Goal: Feedback & Contribution: Submit feedback/report problem

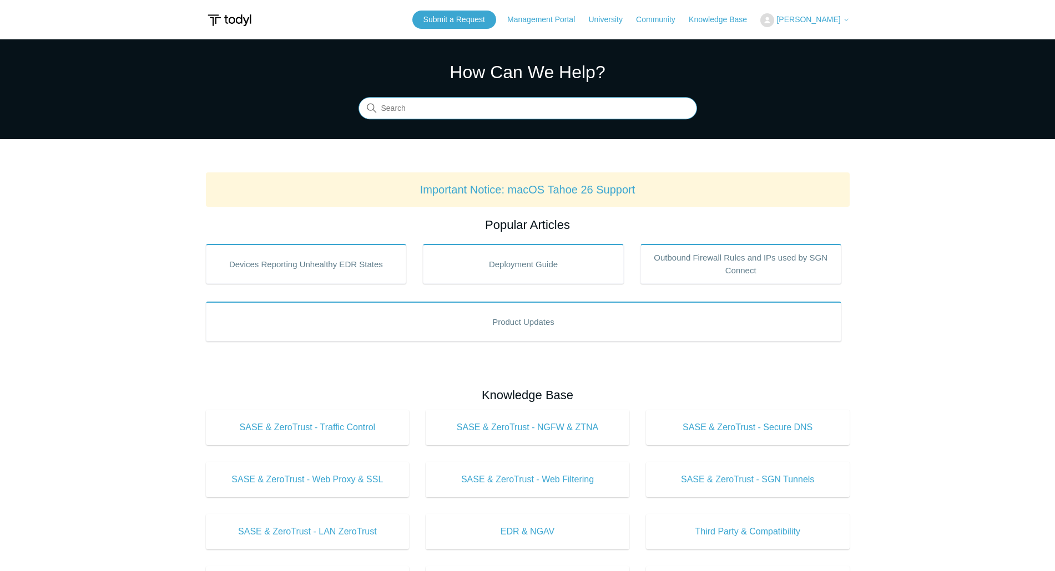
click at [505, 105] on input "Search" at bounding box center [527, 109] width 338 height 22
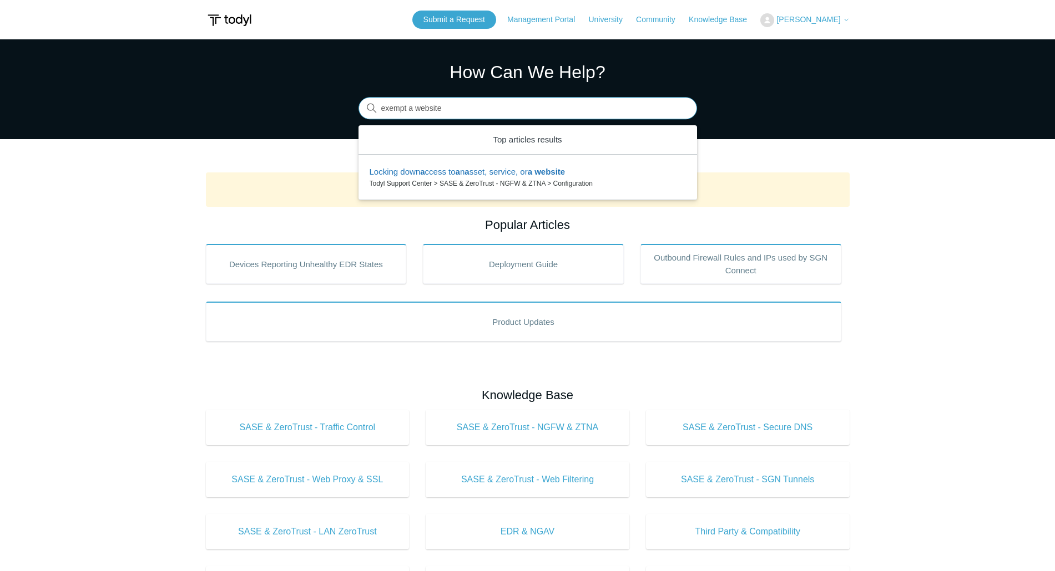
type input "exempt a website"
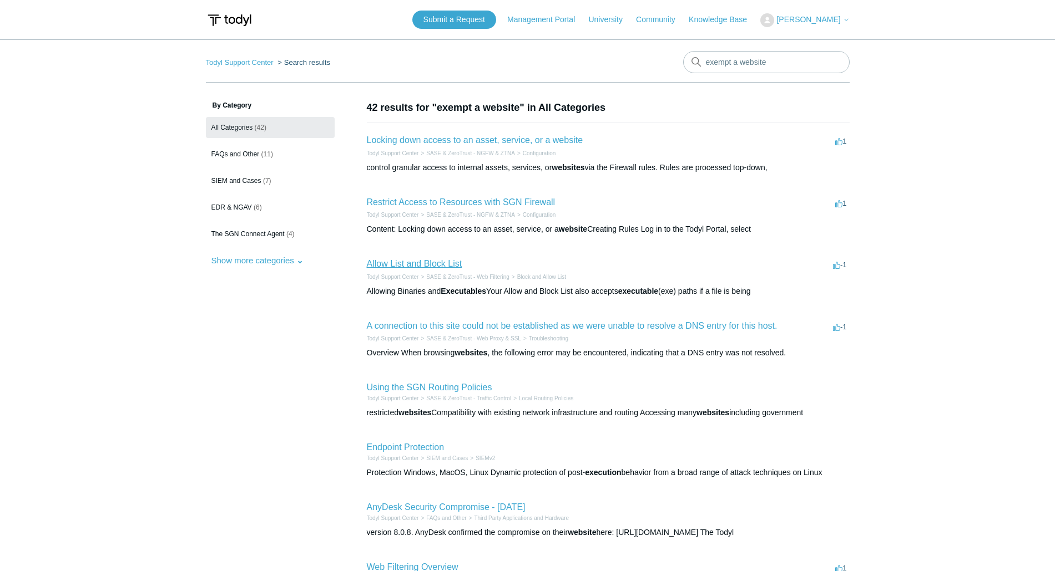
click at [425, 260] on link "Allow List and Block List" at bounding box center [414, 263] width 95 height 9
click at [450, 386] on link "Using the SGN Routing Policies" at bounding box center [429, 387] width 125 height 9
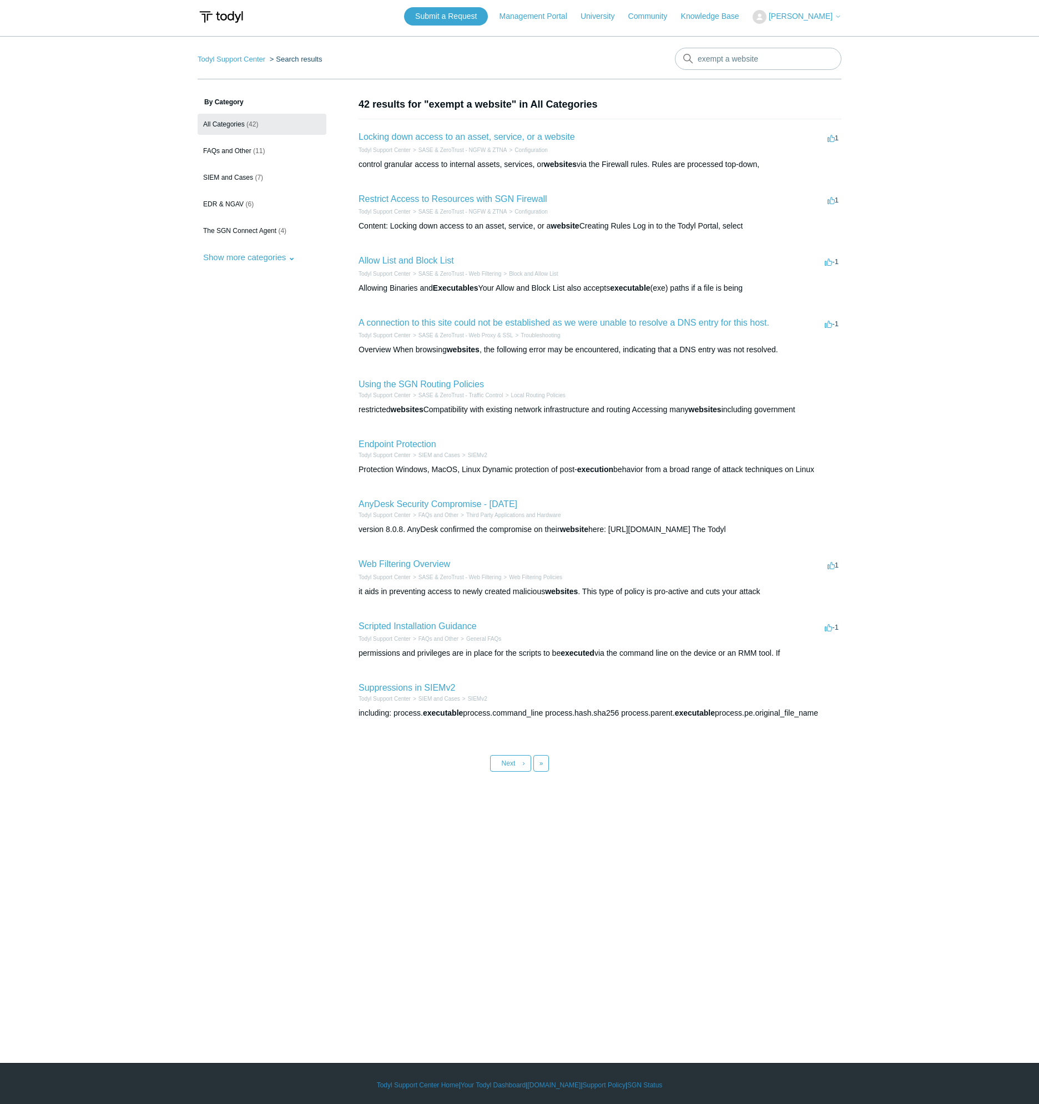
scroll to position [6, 0]
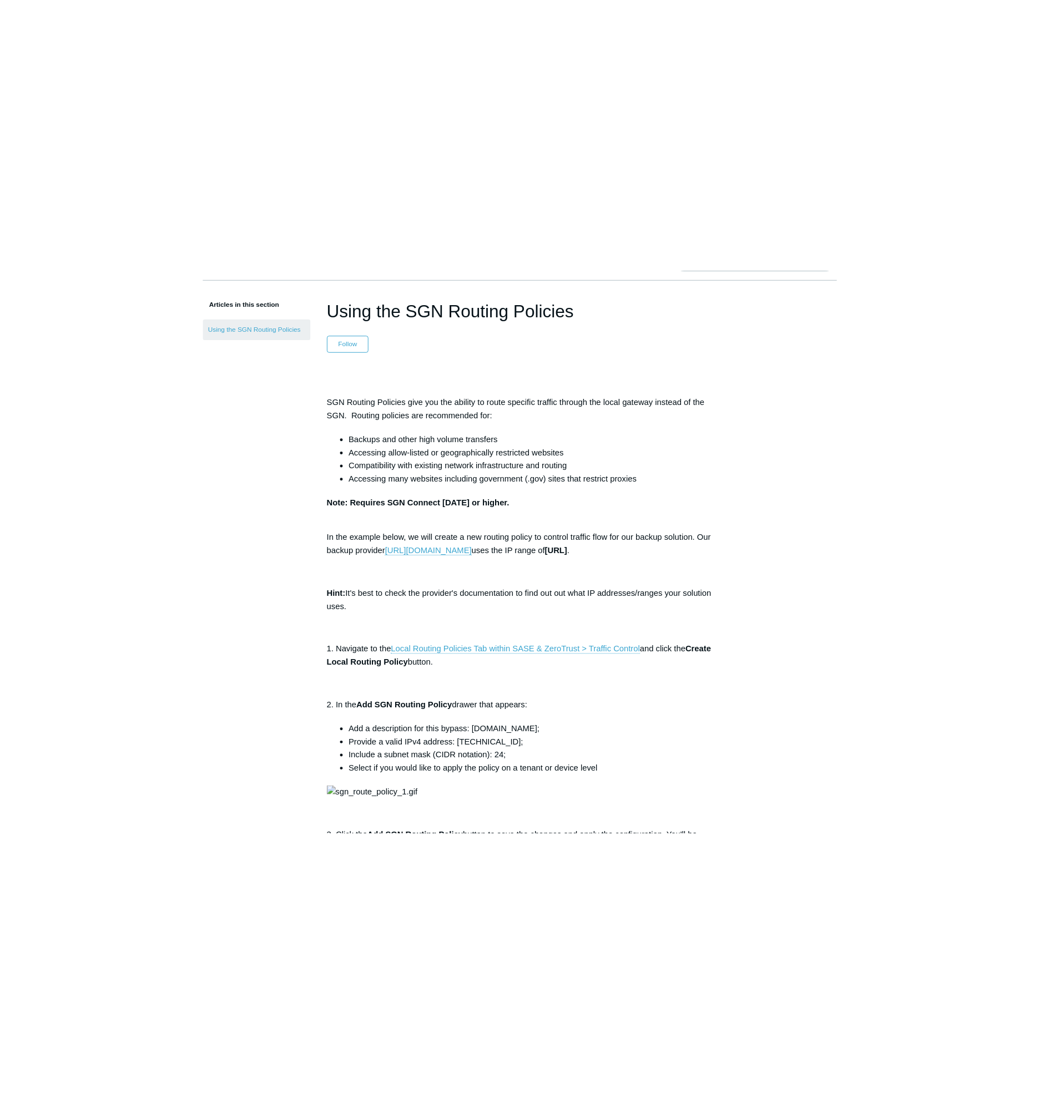
scroll to position [73, 0]
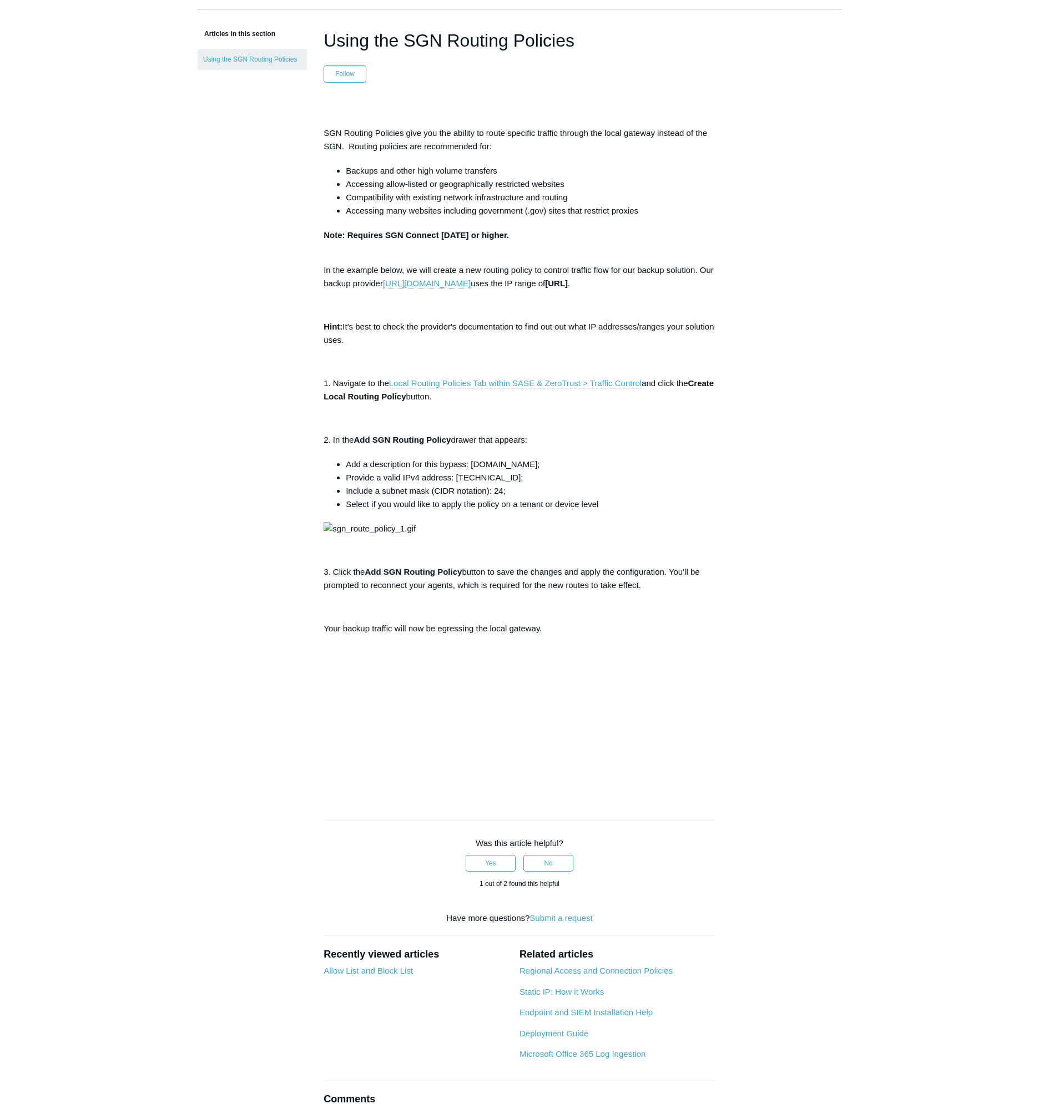
click at [171, 490] on main "Todyl Support Center SASE & ZeroTrust - Traffic Control Local Routing Policies …" at bounding box center [519, 559] width 1039 height 1186
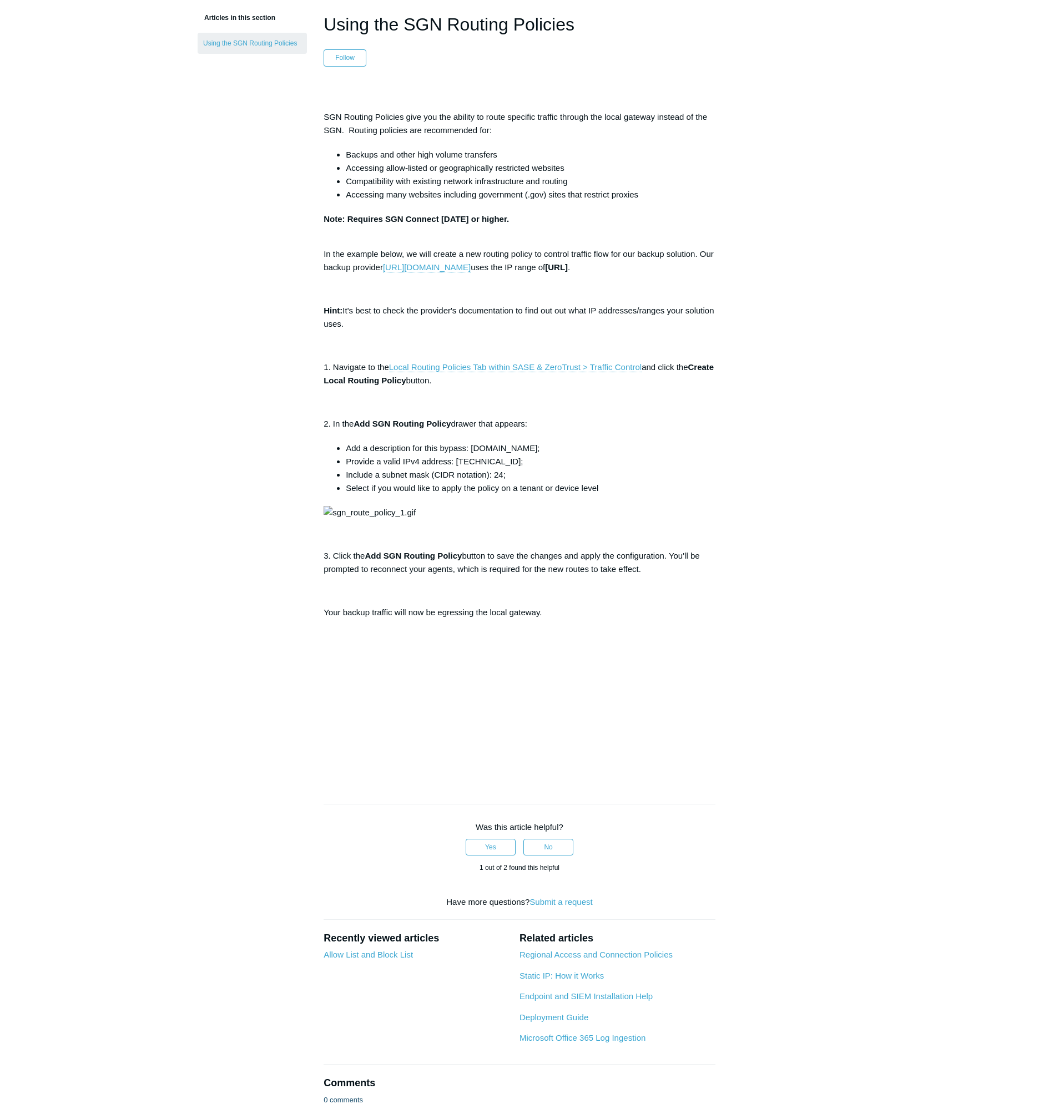
scroll to position [67, 0]
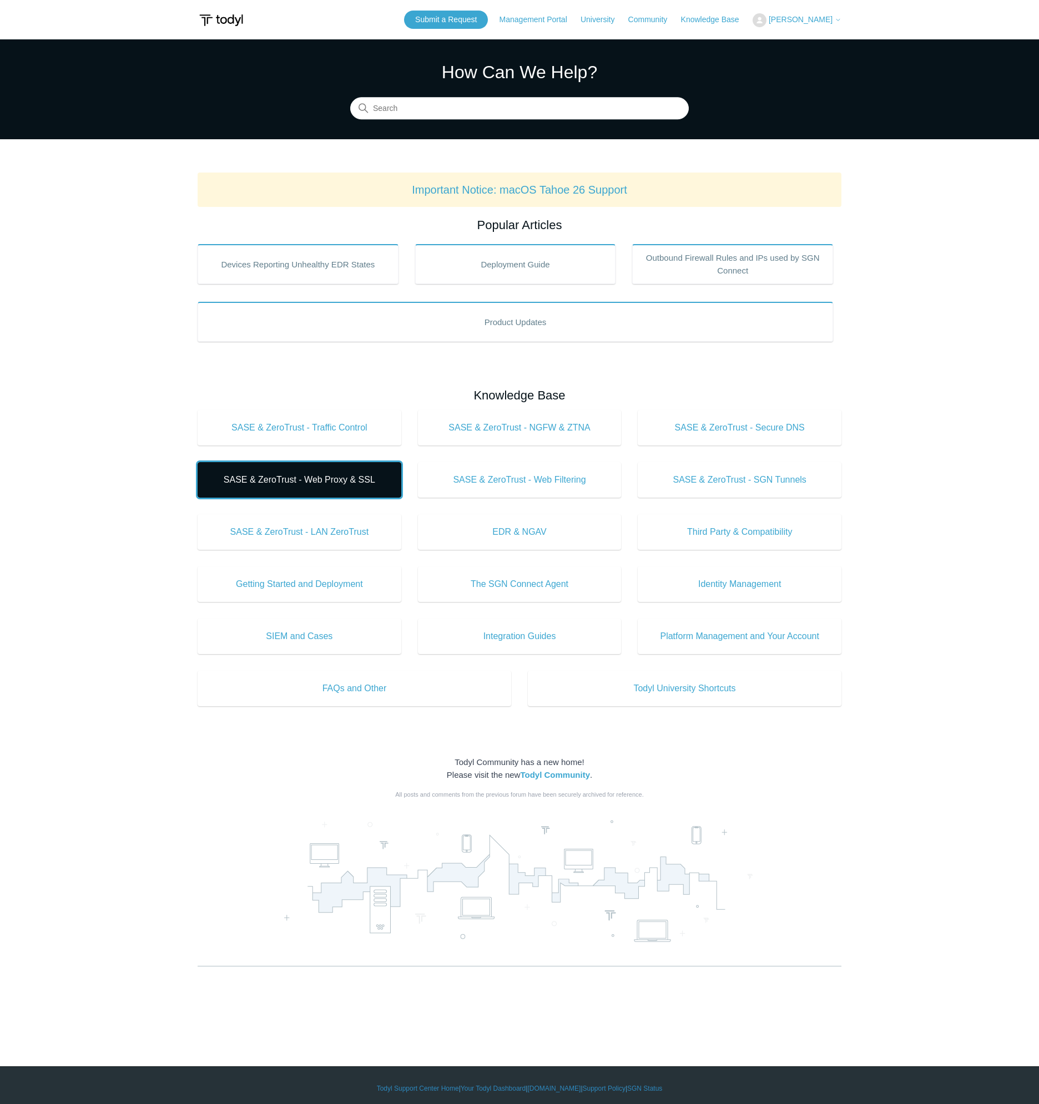
click at [369, 483] on span "SASE & ZeroTrust - Web Proxy & SSL" at bounding box center [299, 479] width 170 height 13
click at [450, 23] on link "Submit a Request" at bounding box center [446, 20] width 84 height 18
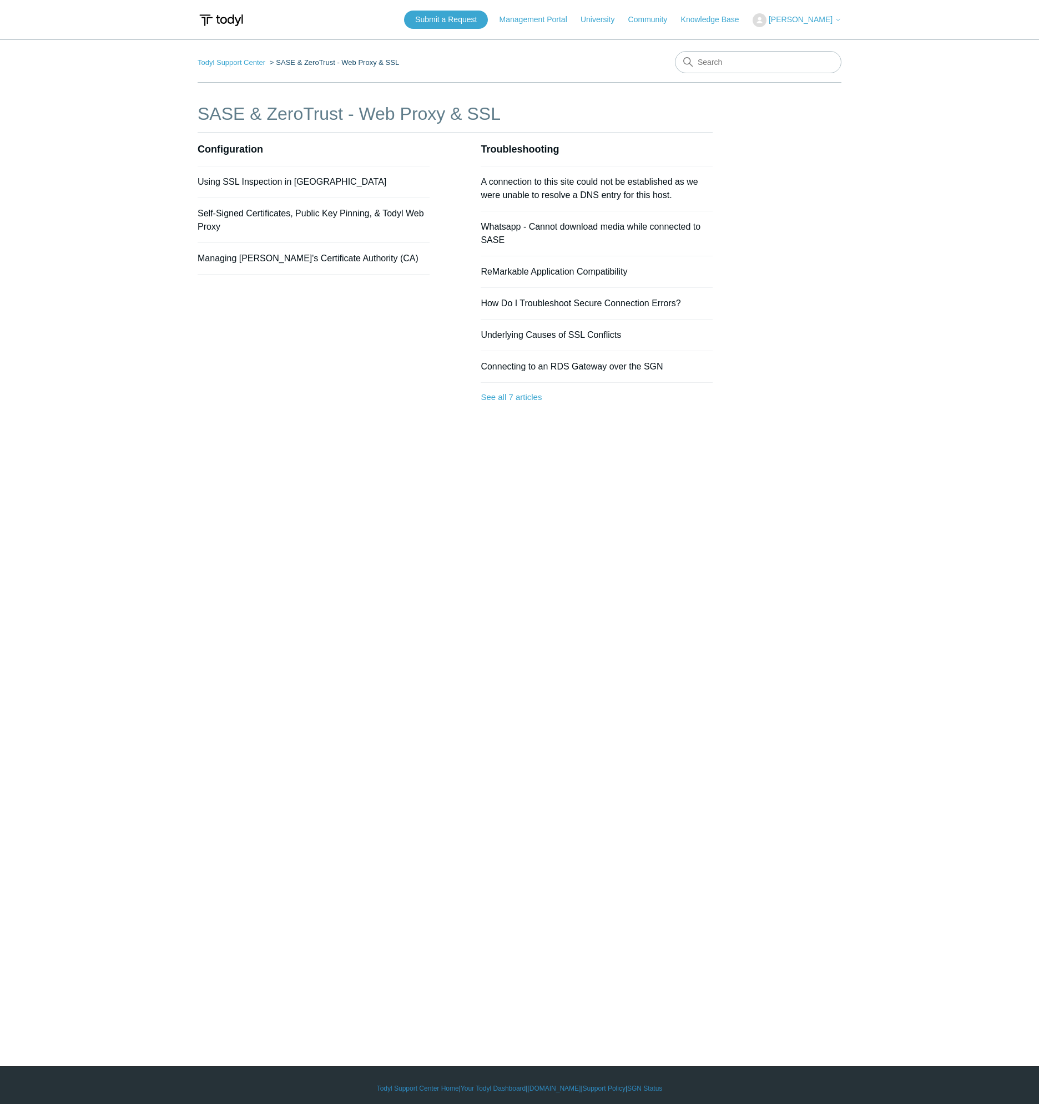
drag, startPoint x: 905, startPoint y: 226, endPoint x: 898, endPoint y: 218, distance: 11.0
click at [900, 224] on main "Todyl Support Center SASE & ZeroTrust - Web Proxy & SSL SASE & ZeroTrust - Web …" at bounding box center [519, 536] width 1039 height 994
drag, startPoint x: 825, startPoint y: 187, endPoint x: 824, endPoint y: 179, distance: 8.3
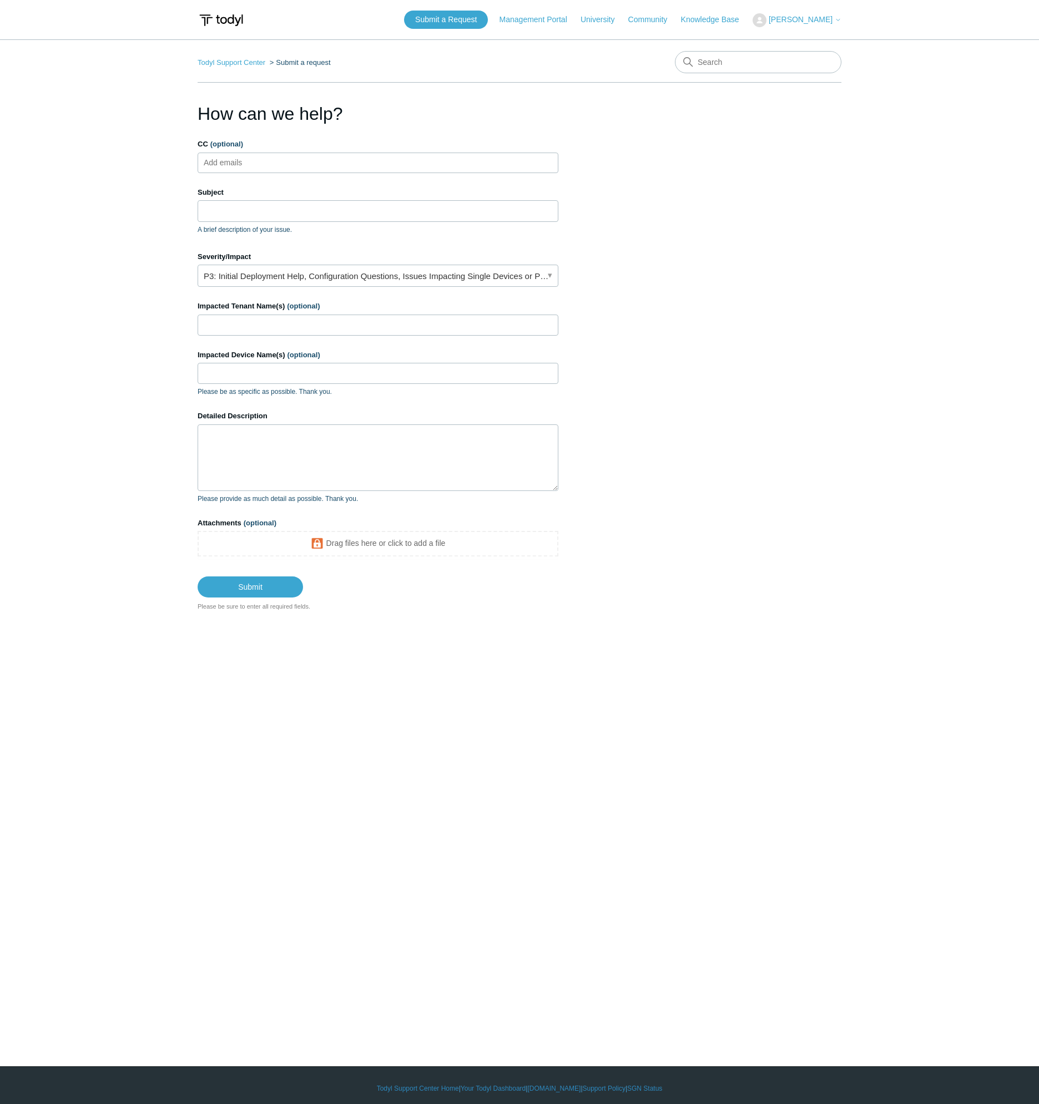
drag, startPoint x: 250, startPoint y: 174, endPoint x: 264, endPoint y: 163, distance: 17.3
click at [250, 174] on form "CC (optional) Add emails Subject A brief description of your issue. Severity/Im…" at bounding box center [377, 368] width 361 height 459
click at [264, 163] on input "CC (optional)" at bounding box center [233, 162] width 66 height 17
drag, startPoint x: 246, startPoint y: 214, endPoint x: 245, endPoint y: 197, distance: 17.2
click at [246, 214] on input "Subject" at bounding box center [377, 210] width 361 height 21
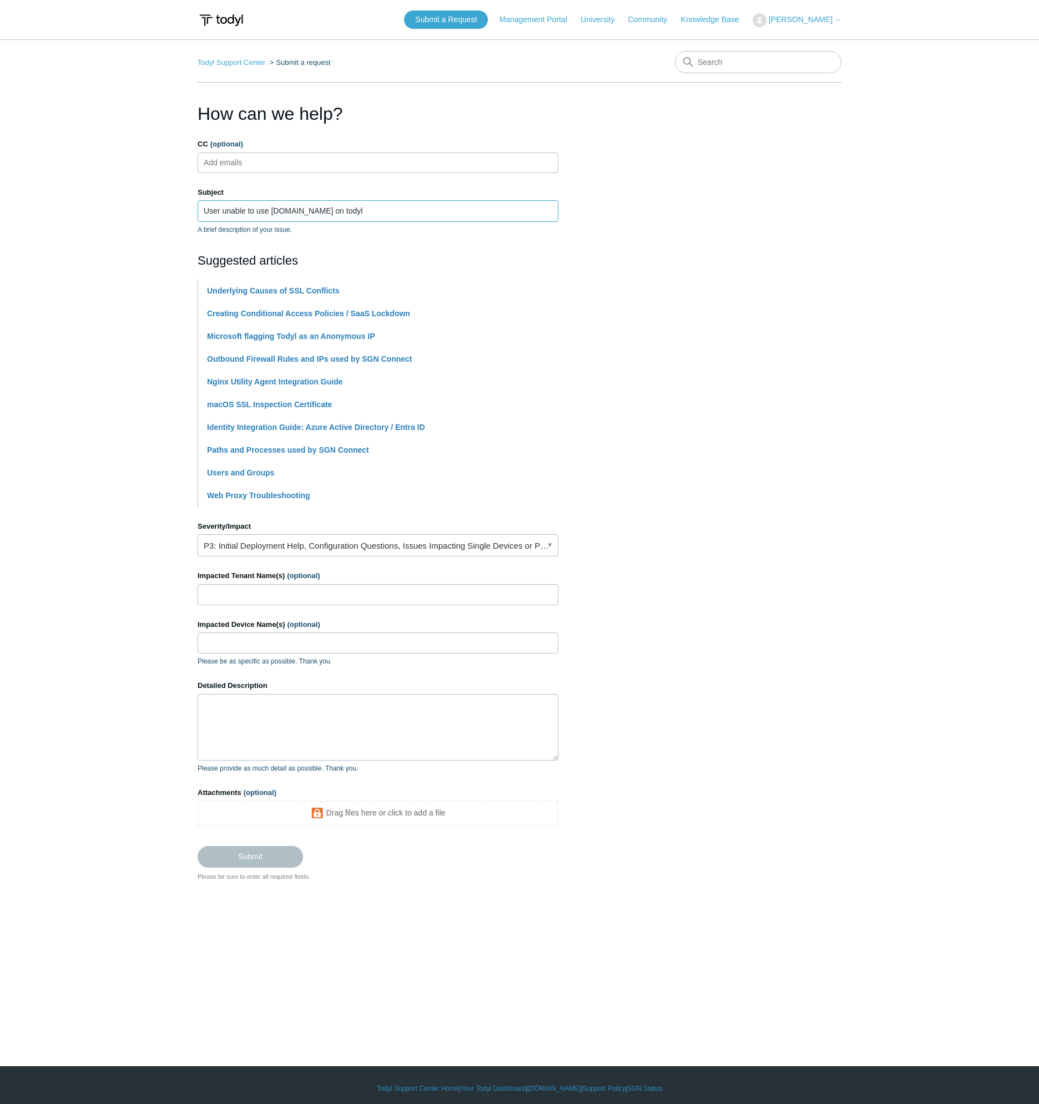
click at [317, 210] on input "User unable to use kayak.com on todyl" at bounding box center [377, 210] width 361 height 21
click at [307, 212] on input "User unable to use kayak.com on todyl" at bounding box center [377, 210] width 361 height 21
click at [366, 212] on input "User unable to use kayak.com on todyl" at bounding box center [377, 210] width 361 height 21
type input "User unable to use [DOMAIN_NAME] on todyl, paused connectino works fine"
drag, startPoint x: 280, startPoint y: 721, endPoint x: 289, endPoint y: 714, distance: 11.4
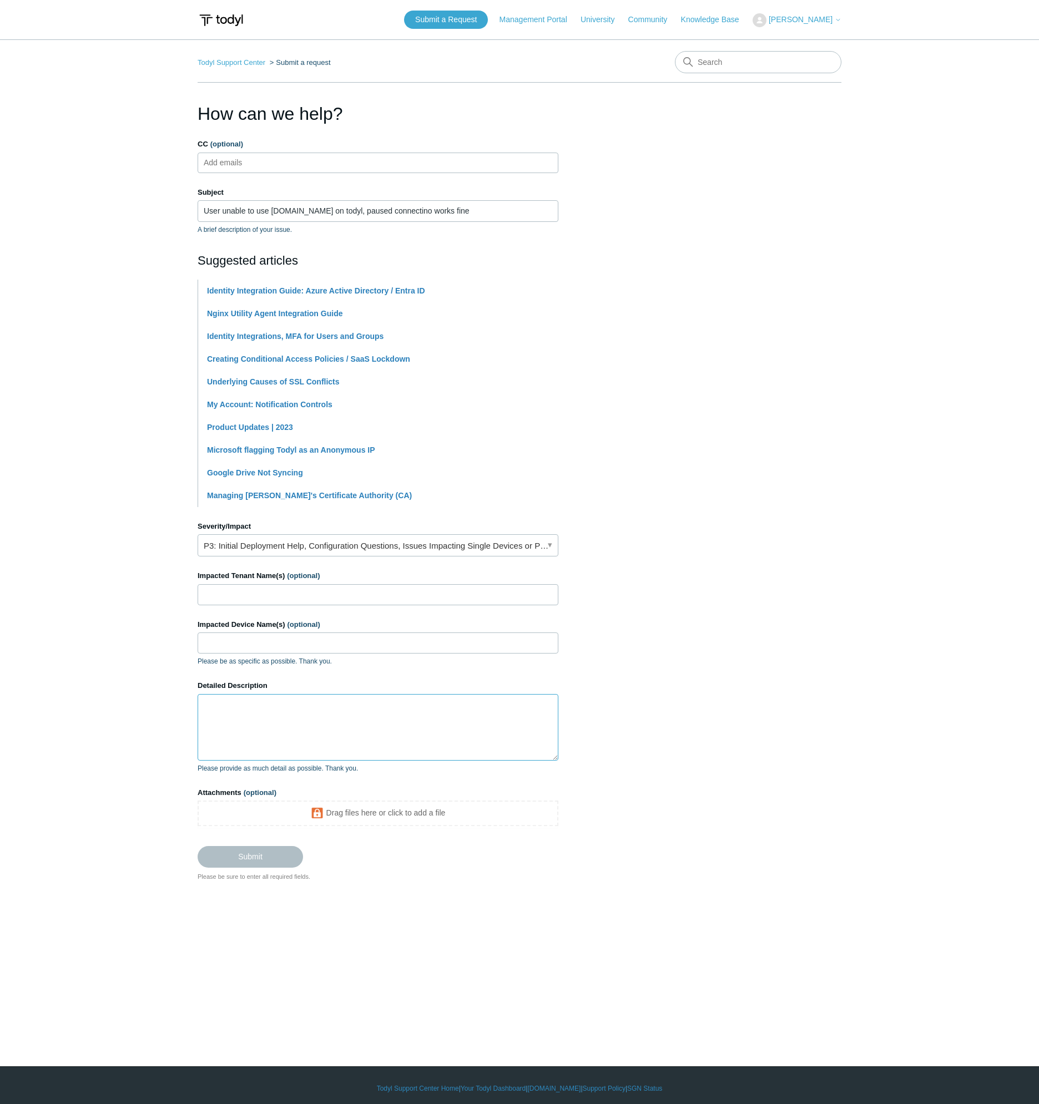
click at [282, 721] on textarea "Detailed Description" at bounding box center [377, 727] width 361 height 67
type textarea "I"
type textarea "[DOMAIN_NAME] is flagging her as a bot and wont work on sgn tunnel, paused woir…"
click at [249, 642] on input "Impacted Device Name(s) (optional)" at bounding box center [377, 642] width 361 height 21
click at [276, 597] on input "Impacted Tenant Name(s) (optional)" at bounding box center [377, 594] width 361 height 21
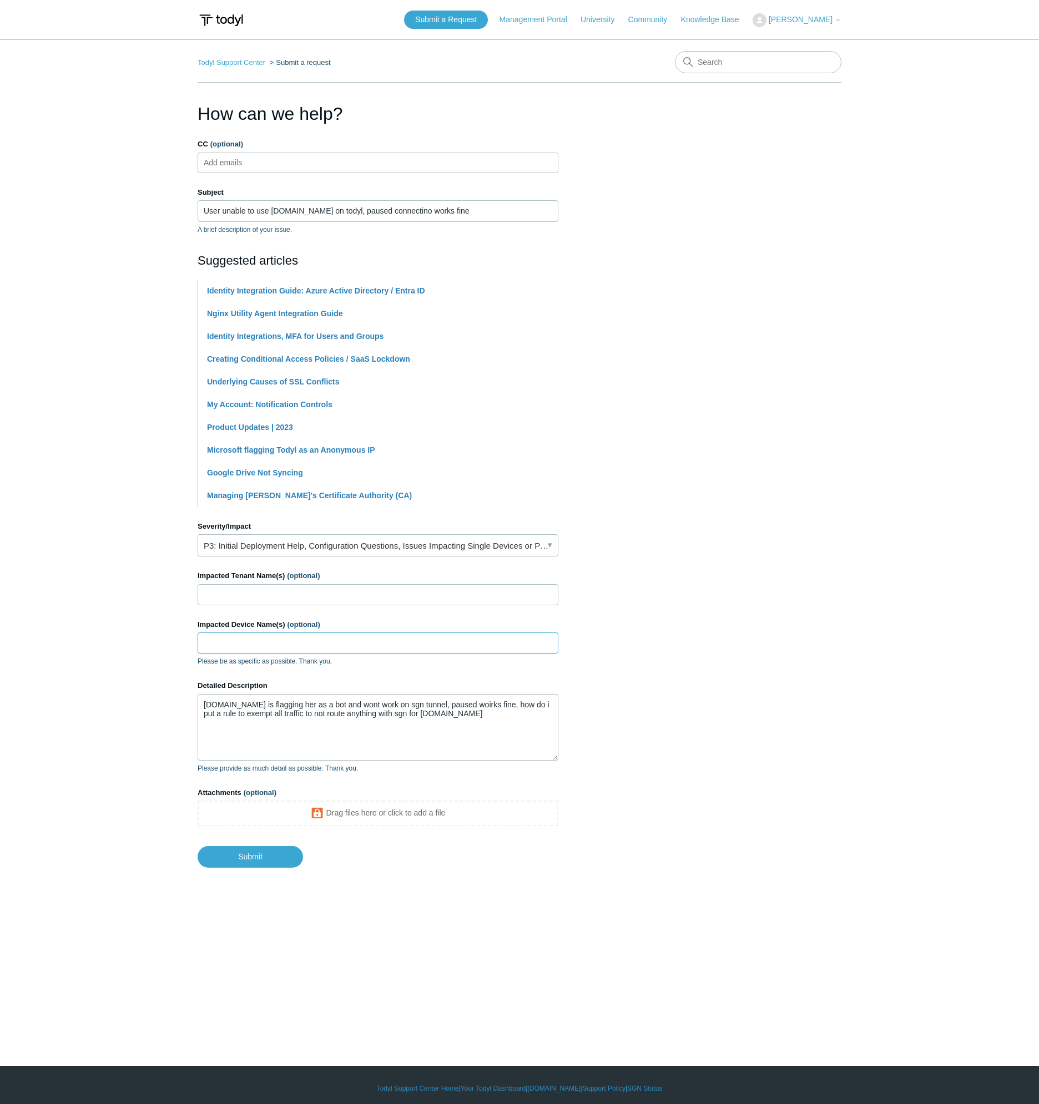
drag, startPoint x: 242, startPoint y: 650, endPoint x: 261, endPoint y: 640, distance: 21.1
click at [244, 650] on input "Impacted Device Name(s) (optional)" at bounding box center [377, 642] width 361 height 21
paste input "AbhaSurface8"
type input "AbhaSurface8"
click at [267, 594] on input "Impacted Tenant Name(s) (optional)" at bounding box center [377, 594] width 361 height 21
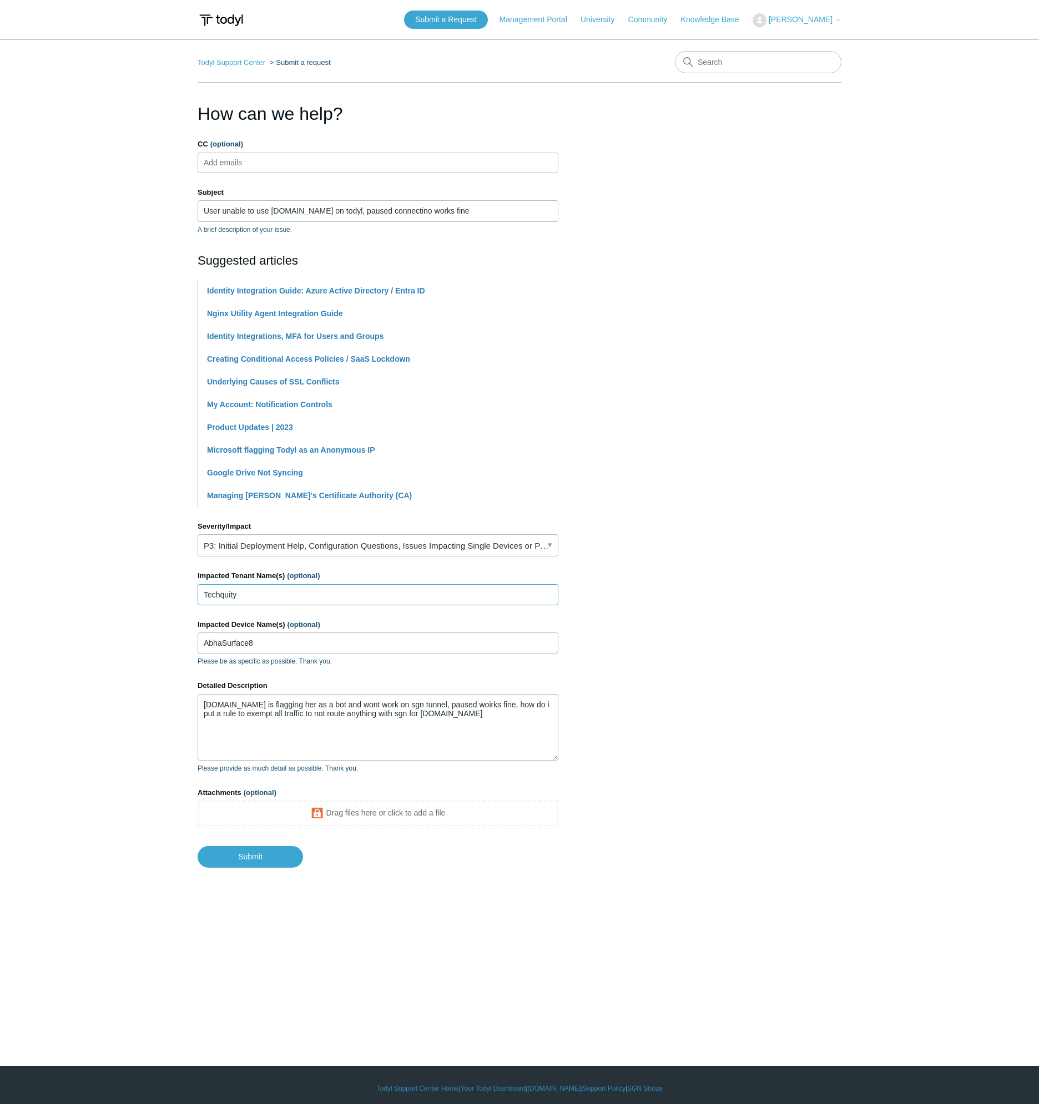
type input "Techquity"
drag, startPoint x: 571, startPoint y: 623, endPoint x: 562, endPoint y: 652, distance: 30.7
click at [569, 621] on section "How can we help? CC (optional) Add emails Subject User unable to use kayak.com …" at bounding box center [519, 483] width 644 height 767
click at [259, 852] on input "Submit" at bounding box center [249, 857] width 105 height 22
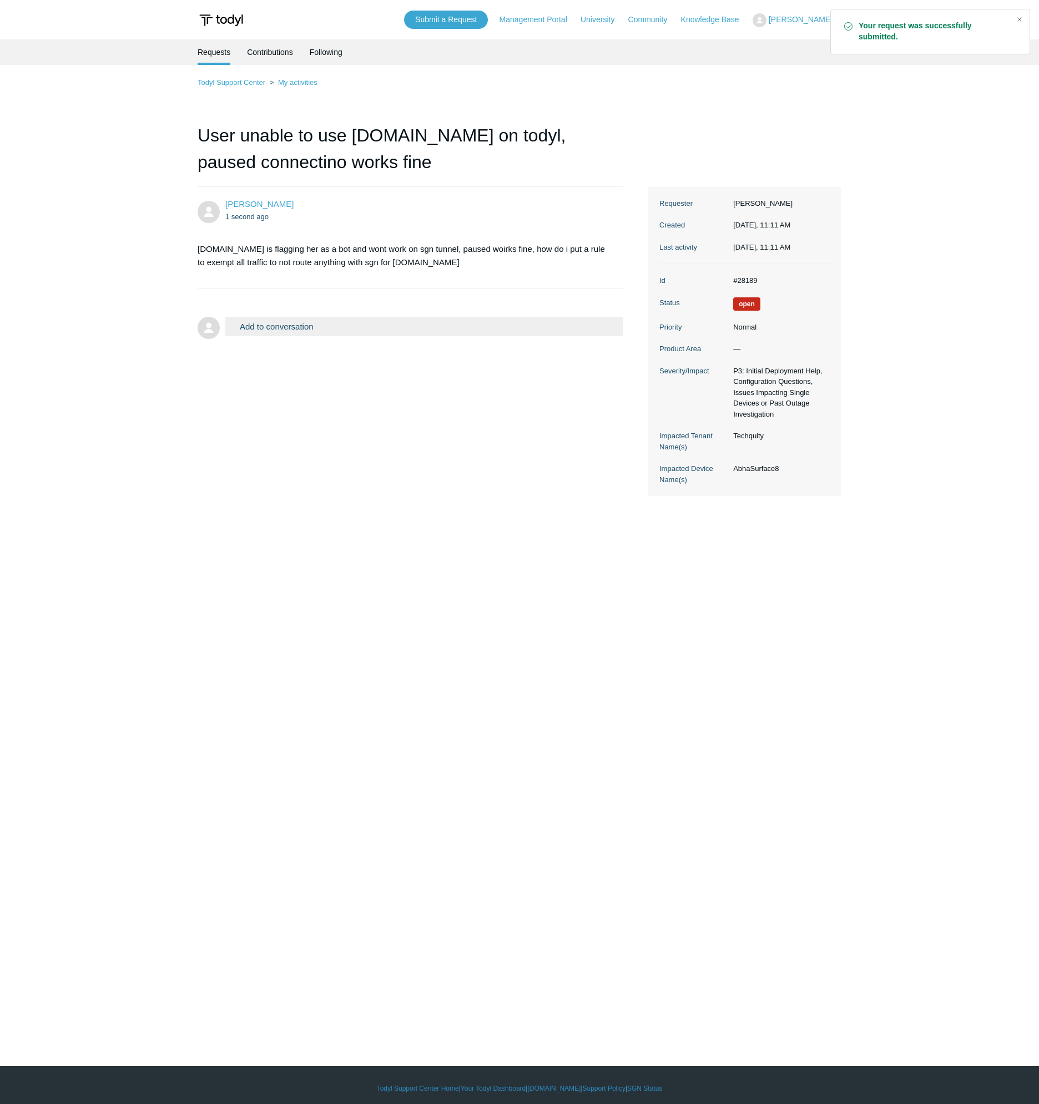
drag, startPoint x: 799, startPoint y: 146, endPoint x: 452, endPoint y: 107, distance: 349.0
click at [797, 146] on div "Todyl Support Center My activities User unable to use [DOMAIN_NAME] on todyl, p…" at bounding box center [519, 286] width 644 height 420
